Goal: Task Accomplishment & Management: Manage account settings

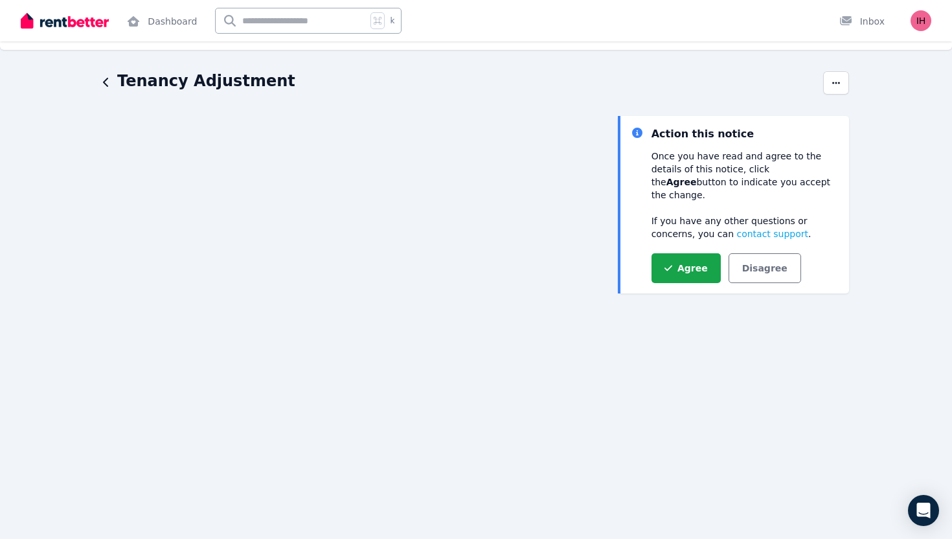
click at [676, 294] on div "Action this notice Once you have read and agree to the details of this notice, …" at bounding box center [733, 488] width 231 height 745
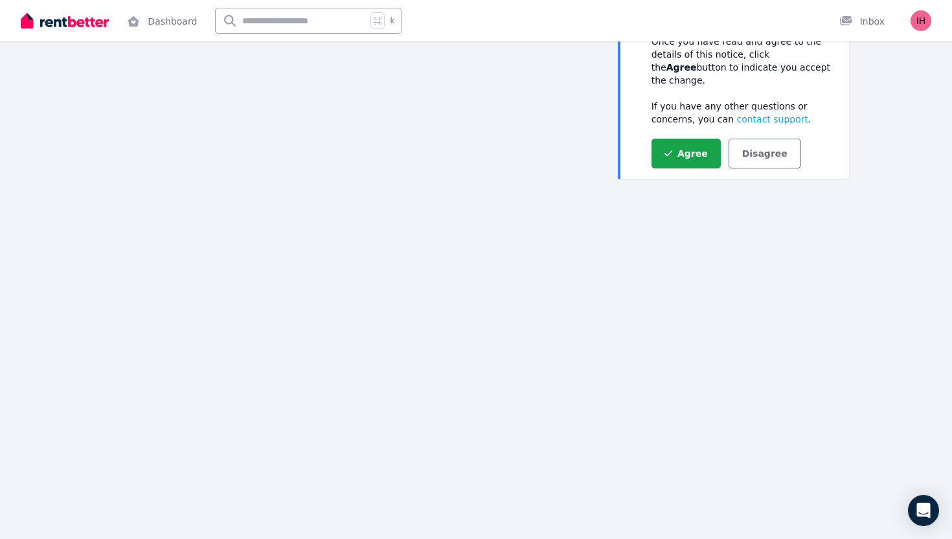
scroll to position [141, 0]
click at [666, 149] on icon "button" at bounding box center [668, 152] width 8 height 6
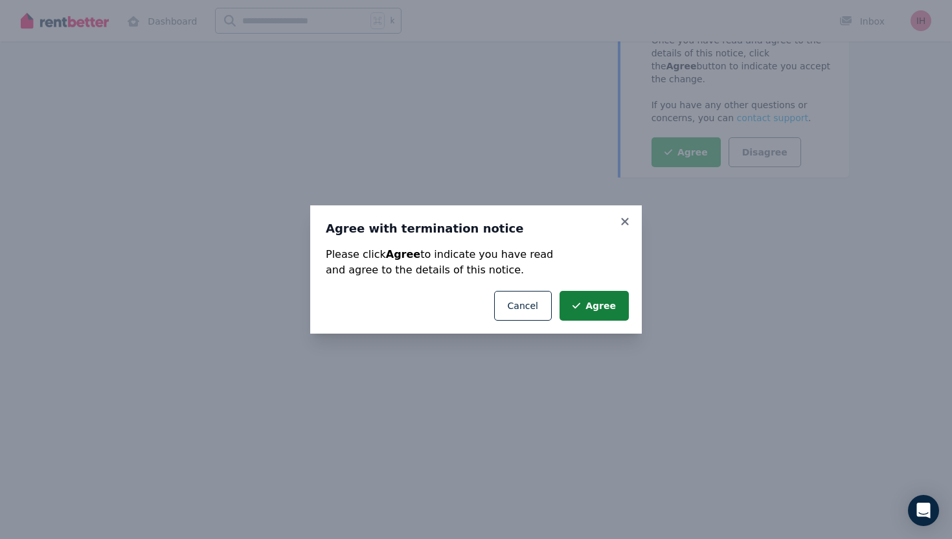
click at [611, 304] on button "Agree" at bounding box center [594, 306] width 69 height 30
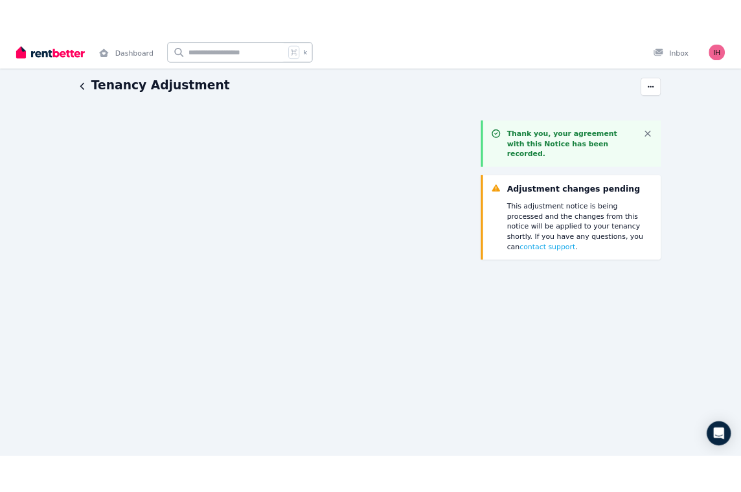
scroll to position [0, 0]
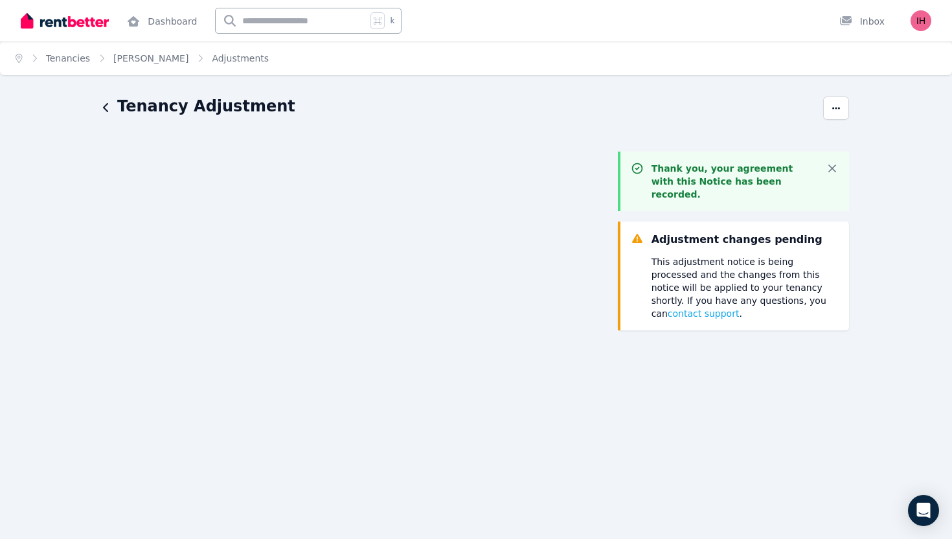
click at [128, 104] on h1 "Tenancy Adjustment" at bounding box center [206, 106] width 178 height 21
click at [109, 108] on icon "button" at bounding box center [106, 107] width 6 height 10
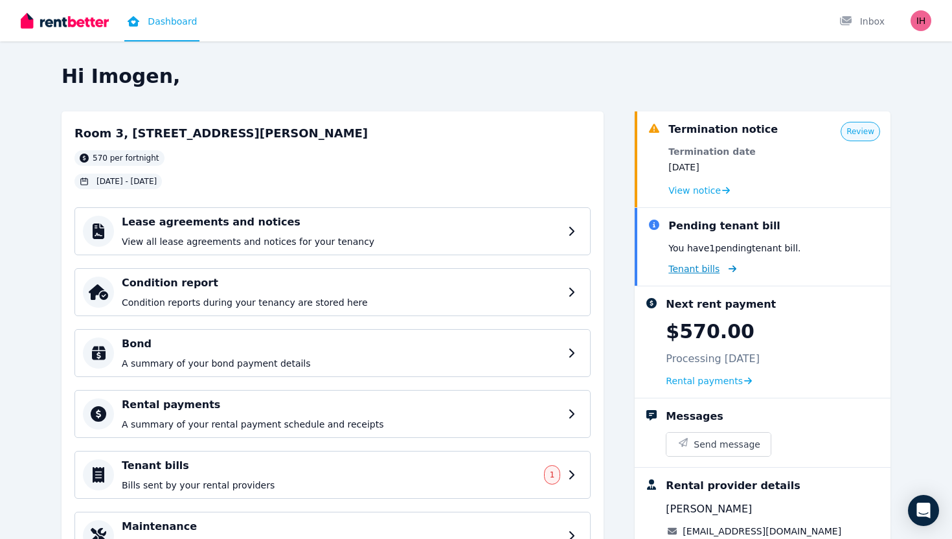
click at [691, 271] on span "Tenant bills" at bounding box center [693, 268] width 51 height 13
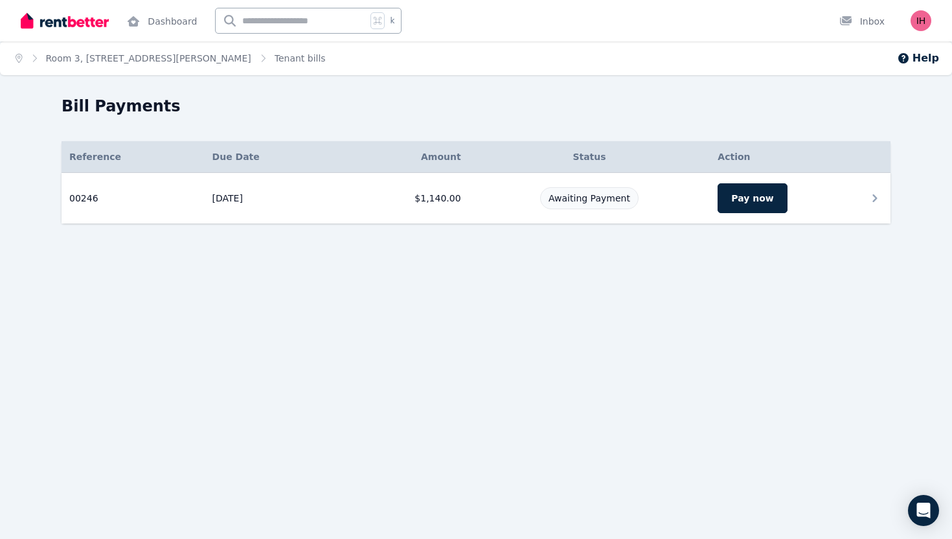
click at [835, 199] on td "Pay now" at bounding box center [800, 198] width 181 height 51
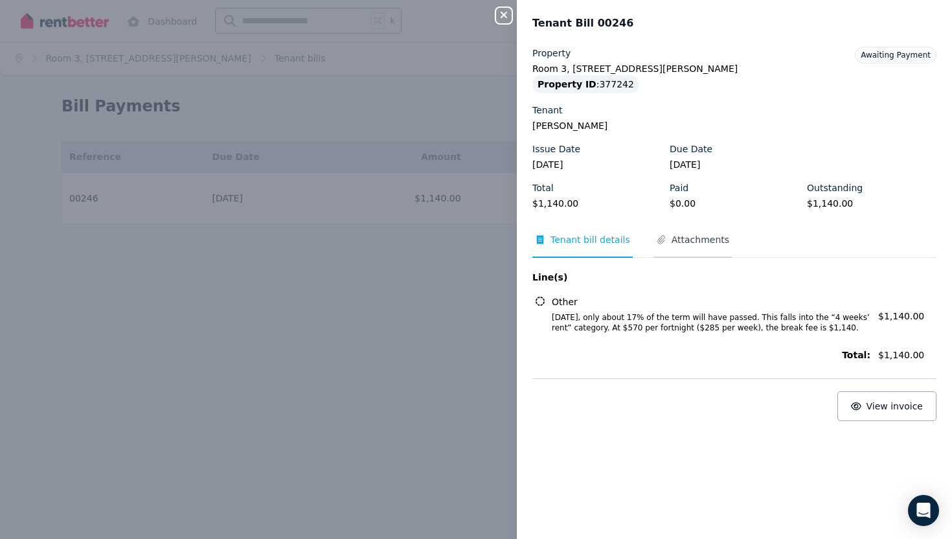
click at [695, 250] on span "Attachments" at bounding box center [692, 245] width 78 height 25
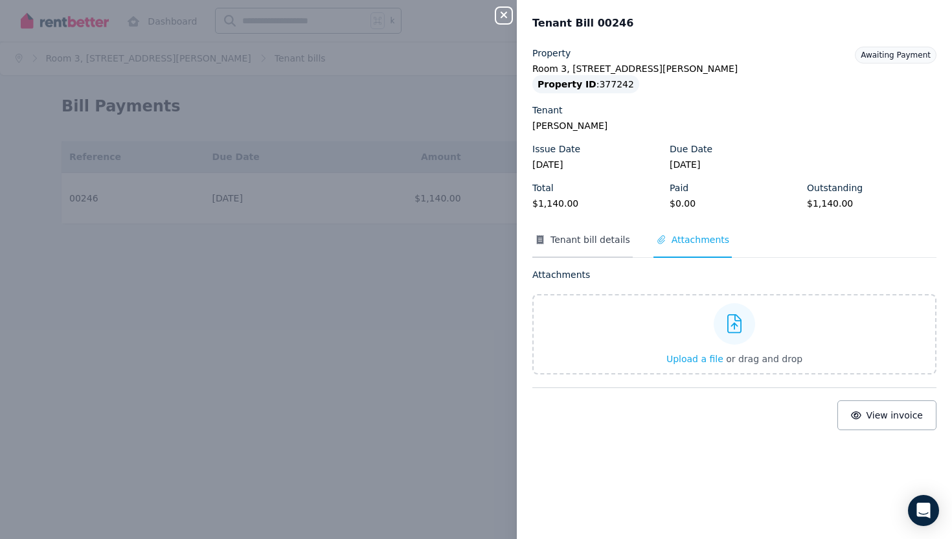
click at [570, 234] on span "Tenant bill details" at bounding box center [590, 239] width 80 height 13
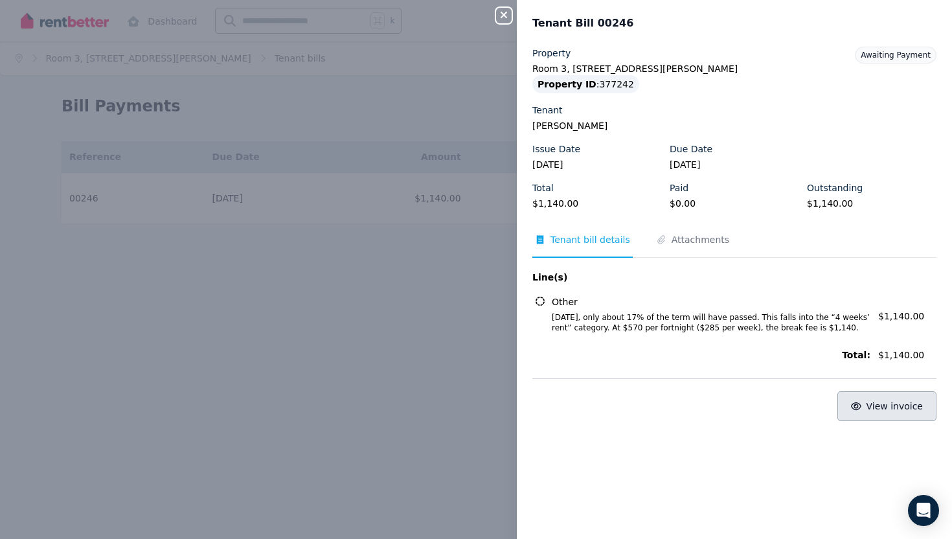
click at [894, 410] on button "View invoice" at bounding box center [886, 406] width 99 height 30
click at [500, 12] on icon "button" at bounding box center [504, 15] width 16 height 10
